Goal: Check status: Check status

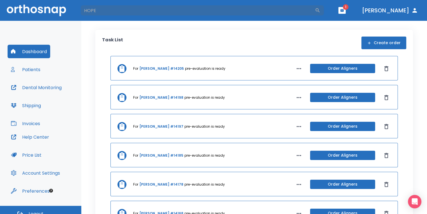
type input "HOPE"
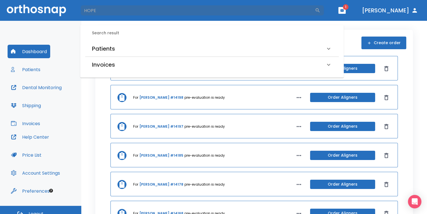
click at [122, 42] on div "Patients" at bounding box center [212, 49] width 254 height 16
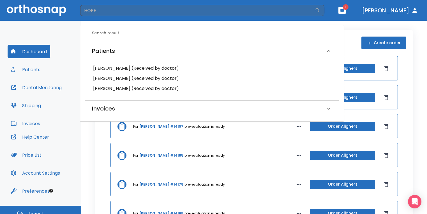
click at [138, 69] on h6 "Hope Canales (Received by doctor)" at bounding box center [212, 68] width 238 height 8
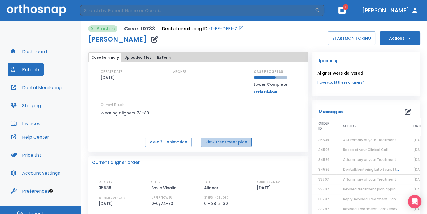
click at [246, 138] on button "View treatment plan" at bounding box center [226, 141] width 51 height 9
click at [353, 137] on td "A Summary of your Treatment" at bounding box center [372, 140] width 70 height 10
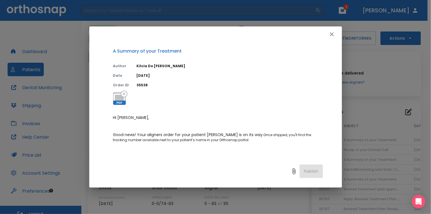
click at [329, 35] on icon "button" at bounding box center [331, 34] width 7 height 7
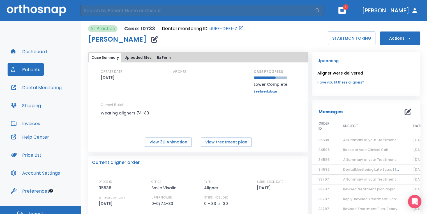
click at [353, 150] on span "Recap of your Clinical Call" at bounding box center [366, 149] width 45 height 5
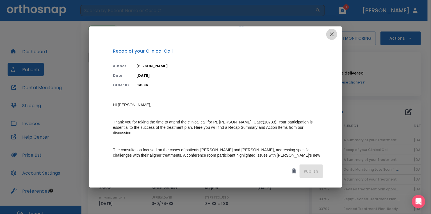
click at [331, 36] on icon "button" at bounding box center [331, 34] width 7 height 7
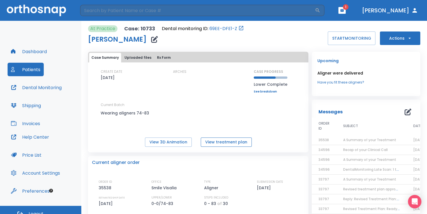
click at [243, 139] on button "View treatment plan" at bounding box center [226, 141] width 51 height 9
click at [271, 91] on link "See breakdown" at bounding box center [271, 91] width 34 height 3
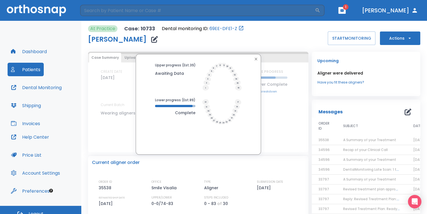
click at [253, 54] on div "Upper progress (Est. 39 ) Awaiting Data Lower progress (Est. 89 ) Complete" at bounding box center [198, 104] width 125 height 100
click at [250, 55] on div at bounding box center [198, 58] width 123 height 7
click at [248, 58] on div at bounding box center [198, 58] width 123 height 7
click at [255, 60] on icon "button" at bounding box center [256, 59] width 4 height 4
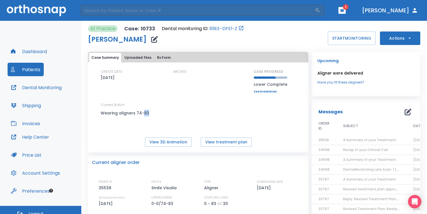
drag, startPoint x: 142, startPoint y: 112, endPoint x: 155, endPoint y: 112, distance: 13.2
click at [155, 112] on div "CREATE DATE 08/24/22 ARCHES CASE PROGRESS Lower Complete Upper progress (Est. 3…" at bounding box center [198, 97] width 221 height 57
drag, startPoint x: 155, startPoint y: 112, endPoint x: 228, endPoint y: 105, distance: 72.7
click at [228, 105] on div "CREATE DATE 08/24/22 ARCHES CASE PROGRESS Lower Complete Upper progress (Est. 3…" at bounding box center [198, 97] width 221 height 57
click at [228, 142] on button "View treatment plan" at bounding box center [226, 141] width 51 height 9
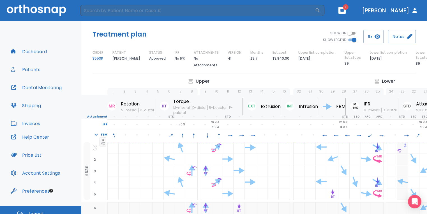
click at [362, 14] on header "​ 1 [PERSON_NAME]" at bounding box center [213, 10] width 427 height 21
click at [346, 12] on button "button" at bounding box center [342, 10] width 7 height 7
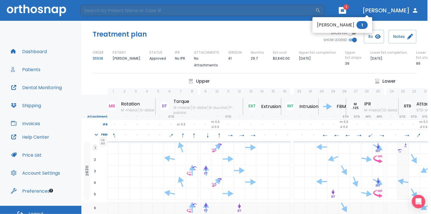
click at [363, 12] on div at bounding box center [215, 107] width 431 height 214
